Goal: Transaction & Acquisition: Purchase product/service

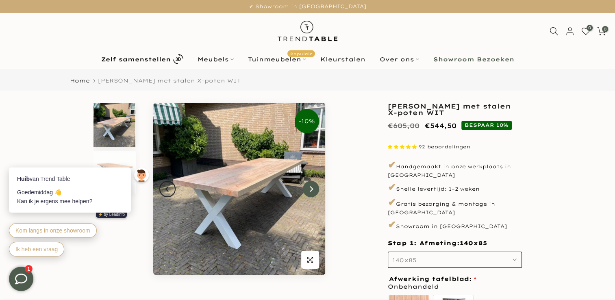
click at [310, 190] on icon "Next" at bounding box center [311, 189] width 3 height 6
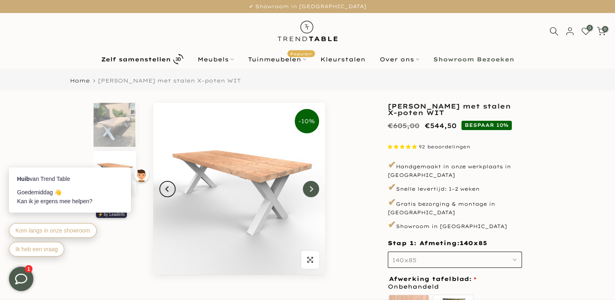
click at [310, 190] on icon "Next" at bounding box center [311, 189] width 3 height 6
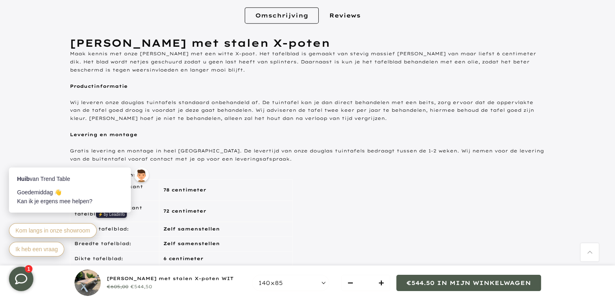
click at [496, 206] on div "Hoogte tot bovenkant tafelblad: 78 centimeter Hoogte tot onderkant tafelblad: 7…" at bounding box center [307, 259] width 475 height 160
